Goal: Transaction & Acquisition: Purchase product/service

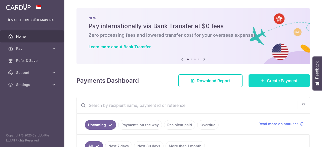
click at [267, 81] on span "Create Payment" at bounding box center [282, 81] width 31 height 6
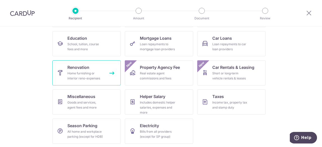
scroll to position [78, 0]
click at [89, 69] on link "Renovation Home furnishing or interior reno-expenses" at bounding box center [86, 72] width 68 height 25
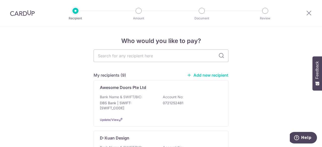
click at [217, 76] on link "Add new recipient" at bounding box center [208, 75] width 42 height 5
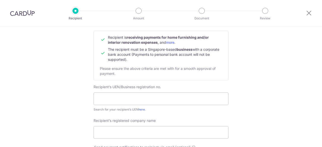
scroll to position [50, 0]
click at [143, 99] on input "text" at bounding box center [161, 98] width 135 height 13
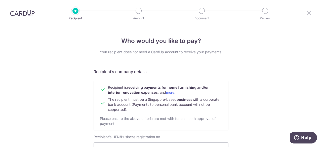
click at [308, 12] on icon at bounding box center [309, 13] width 6 height 6
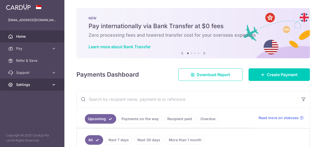
click at [22, 84] on span "Settings" at bounding box center [32, 84] width 33 height 5
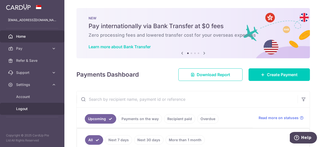
click at [23, 110] on span "Logout" at bounding box center [32, 108] width 33 height 5
